Goal: Book appointment/travel/reservation

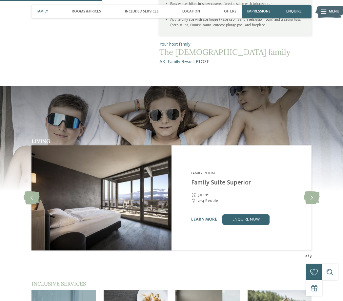
scroll to position [529, 0]
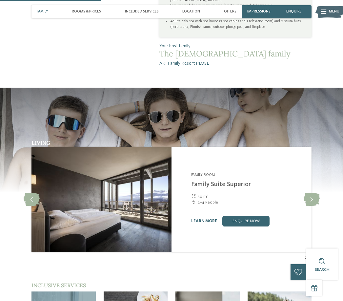
click at [247, 216] on link "enquire now" at bounding box center [245, 221] width 47 height 10
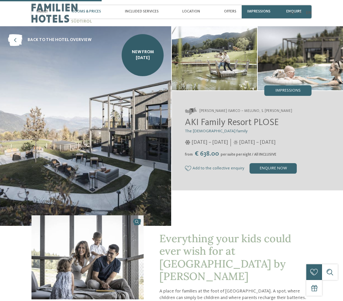
scroll to position [572, 0]
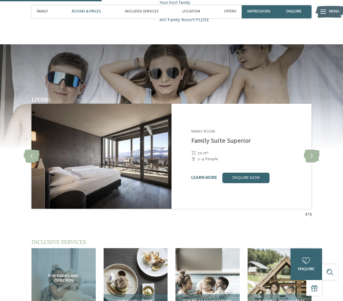
click at [85, 9] on div "Rooms & Prices" at bounding box center [86, 11] width 34 height 13
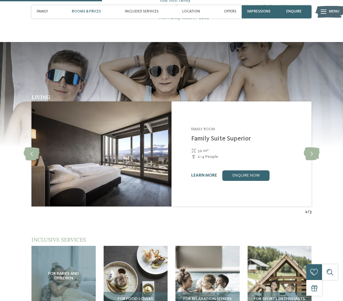
click at [91, 10] on span "Rooms & Prices" at bounding box center [86, 12] width 29 height 4
click at [93, 6] on div "Rooms & Prices" at bounding box center [86, 11] width 34 height 13
click at [89, 10] on span "Rooms & Prices" at bounding box center [86, 12] width 29 height 4
click at [312, 151] on icon at bounding box center [312, 153] width 16 height 13
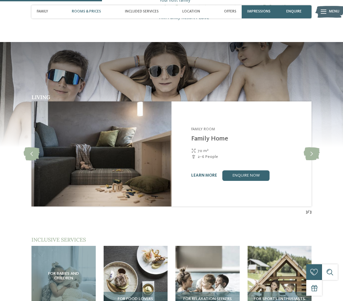
click at [313, 147] on icon at bounding box center [312, 153] width 16 height 13
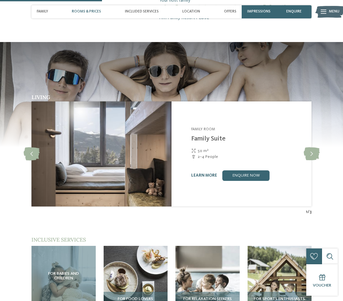
click at [313, 147] on icon at bounding box center [312, 153] width 16 height 13
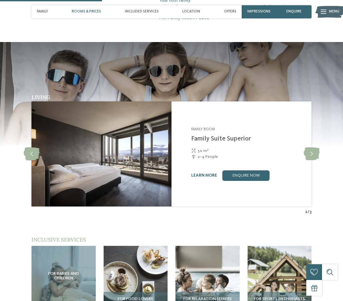
click at [312, 148] on icon at bounding box center [312, 153] width 16 height 13
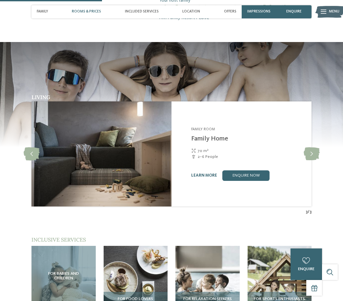
click at [313, 147] on icon at bounding box center [312, 153] width 16 height 13
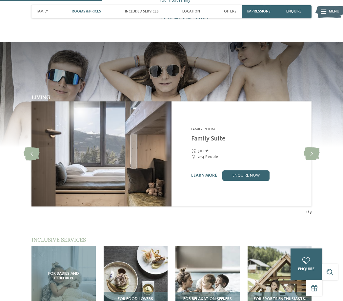
click at [313, 147] on icon at bounding box center [312, 153] width 16 height 13
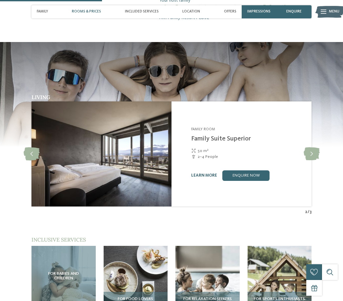
click at [315, 147] on icon at bounding box center [312, 153] width 16 height 13
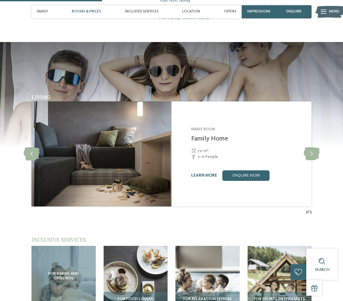
click at [313, 147] on icon at bounding box center [312, 153] width 16 height 13
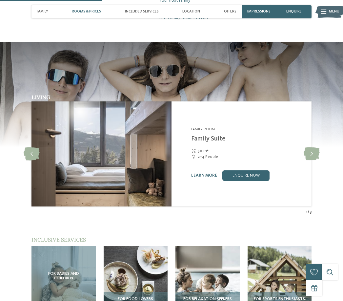
click at [204, 173] on link "learn more" at bounding box center [204, 175] width 26 height 4
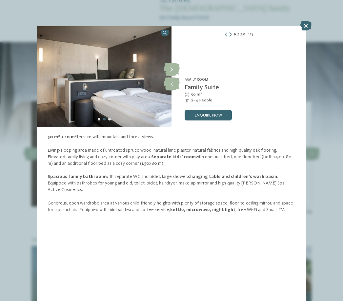
click at [306, 24] on icon at bounding box center [305, 25] width 11 height 9
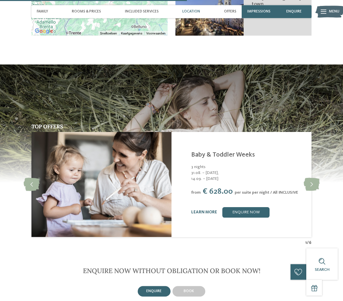
scroll to position [1050, 0]
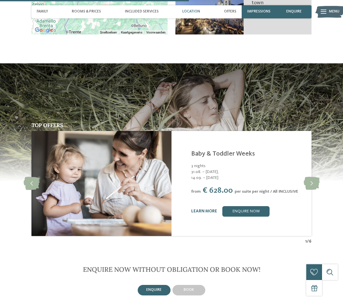
click at [311, 178] on icon at bounding box center [312, 183] width 16 height 13
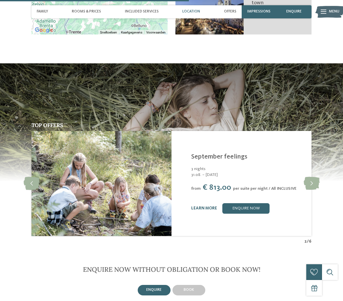
click at [315, 177] on icon at bounding box center [312, 183] width 16 height 13
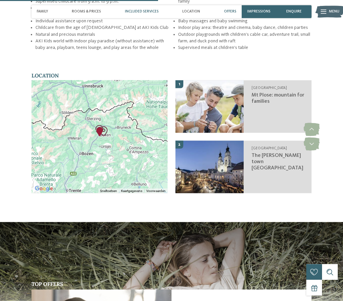
scroll to position [887, 0]
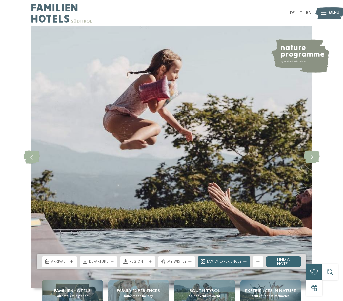
click at [64, 264] on span "Arrival" at bounding box center [59, 261] width 17 height 5
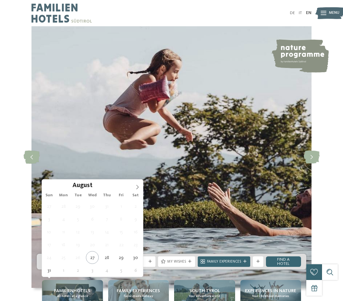
click at [137, 190] on span at bounding box center [137, 184] width 11 height 11
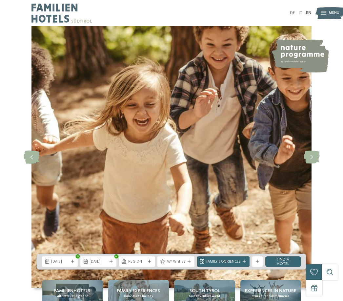
click at [58, 264] on span "[DATE]" at bounding box center [59, 261] width 17 height 5
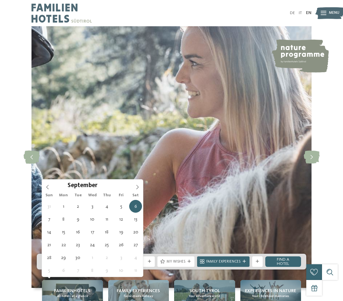
click at [49, 264] on icon at bounding box center [47, 261] width 4 height 4
click at [74, 263] on div at bounding box center [72, 261] width 5 height 3
click at [75, 263] on div at bounding box center [72, 261] width 5 height 3
click at [51, 264] on span "[DATE]" at bounding box center [59, 261] width 17 height 5
type div "[DATE]"
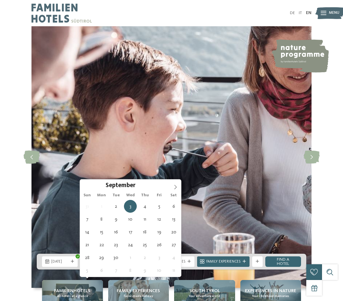
click at [112, 263] on icon at bounding box center [111, 261] width 3 height 3
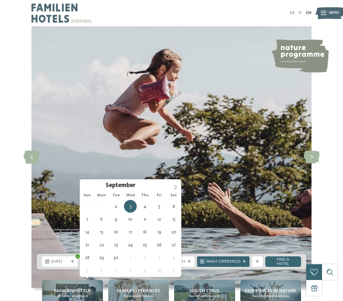
type div "[DATE]"
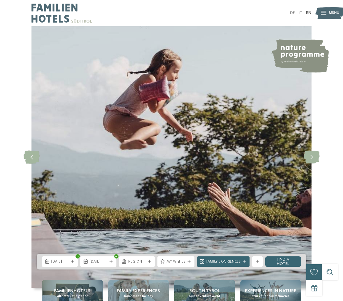
click at [152, 267] on div "Region" at bounding box center [137, 261] width 36 height 10
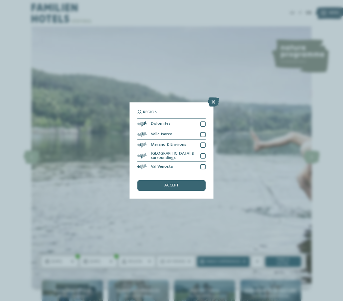
click at [179, 264] on span "My wishes" at bounding box center [176, 261] width 19 height 5
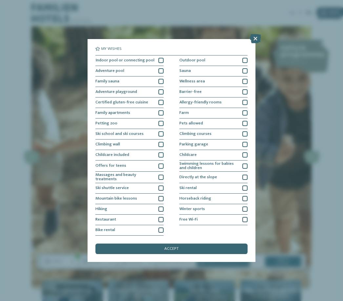
click at [163, 55] on div "Indoor pool or connecting pool" at bounding box center [129, 60] width 68 height 10
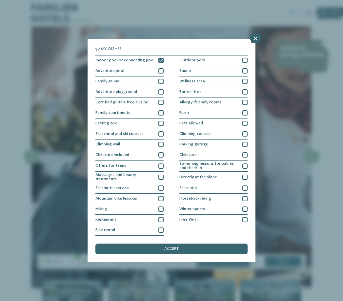
click at [240, 267] on div "Family Experiences" at bounding box center [223, 261] width 52 height 10
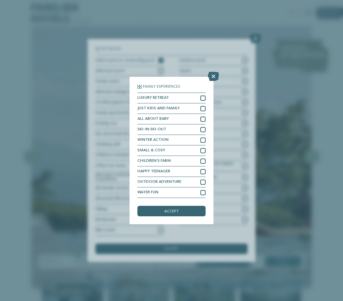
click at [290, 267] on link "Find a hotel" at bounding box center [283, 261] width 36 height 10
